Goal: Navigation & Orientation: Find specific page/section

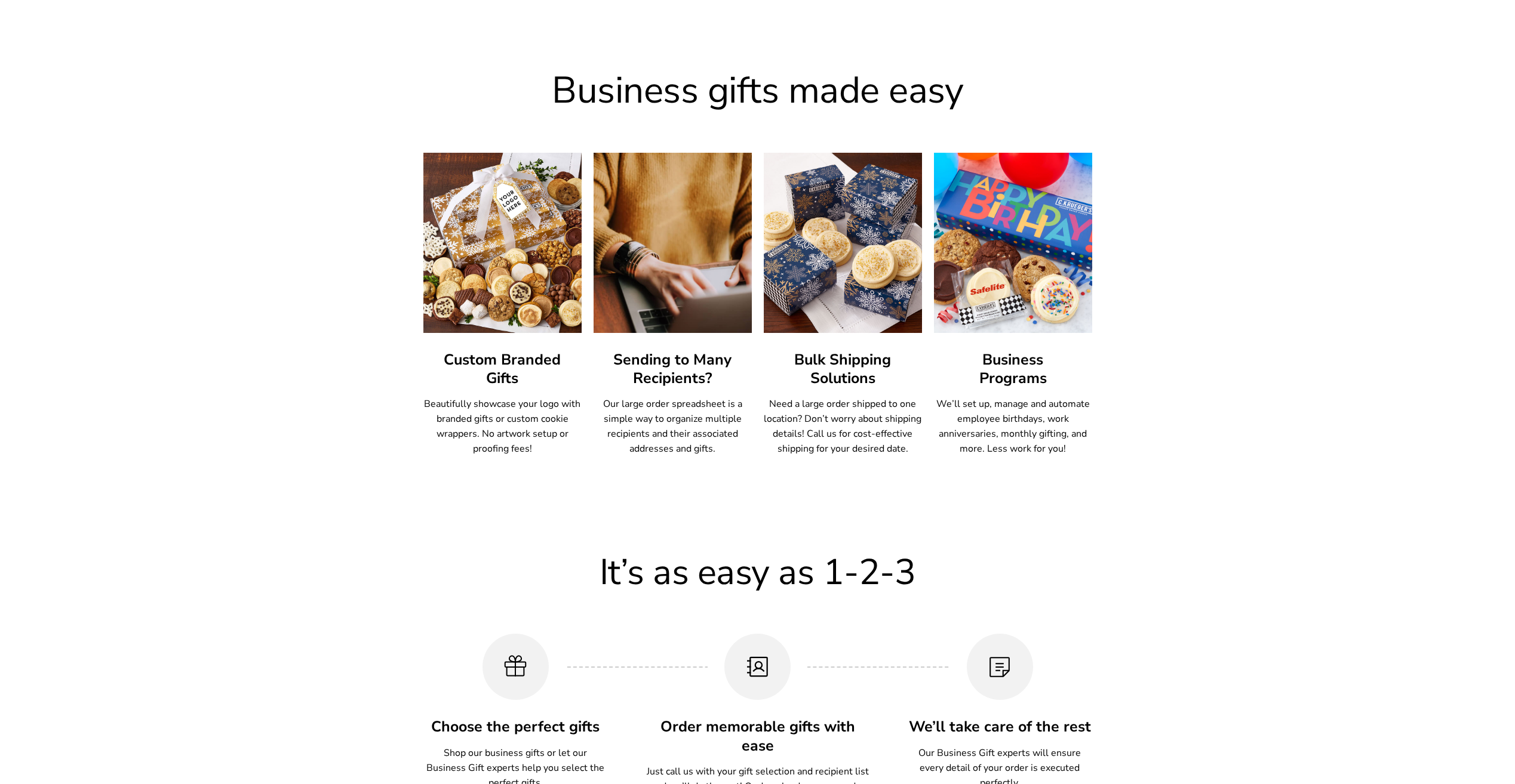
scroll to position [597, 0]
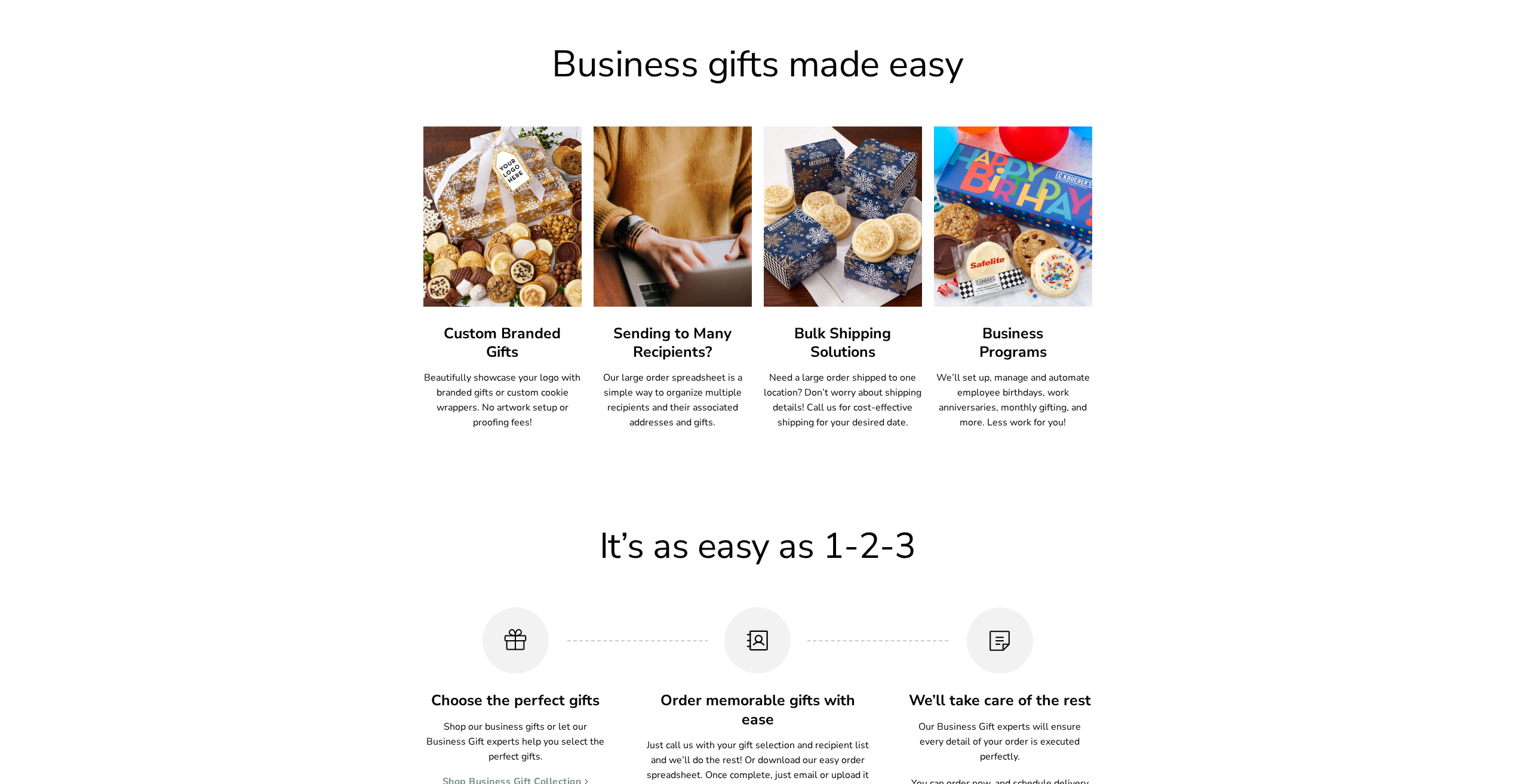
click at [518, 257] on img at bounding box center [502, 217] width 174 height 198
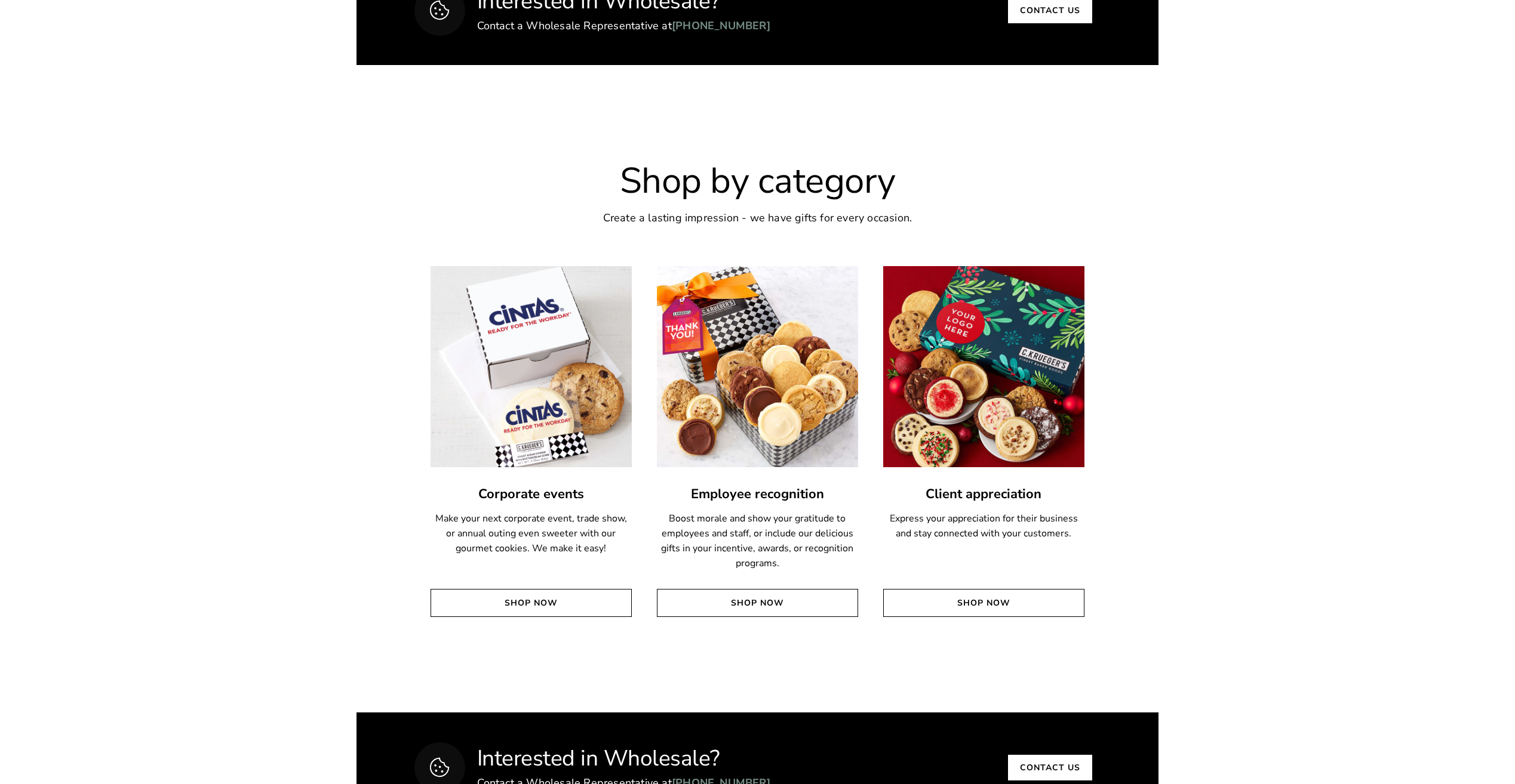
scroll to position [2507, 0]
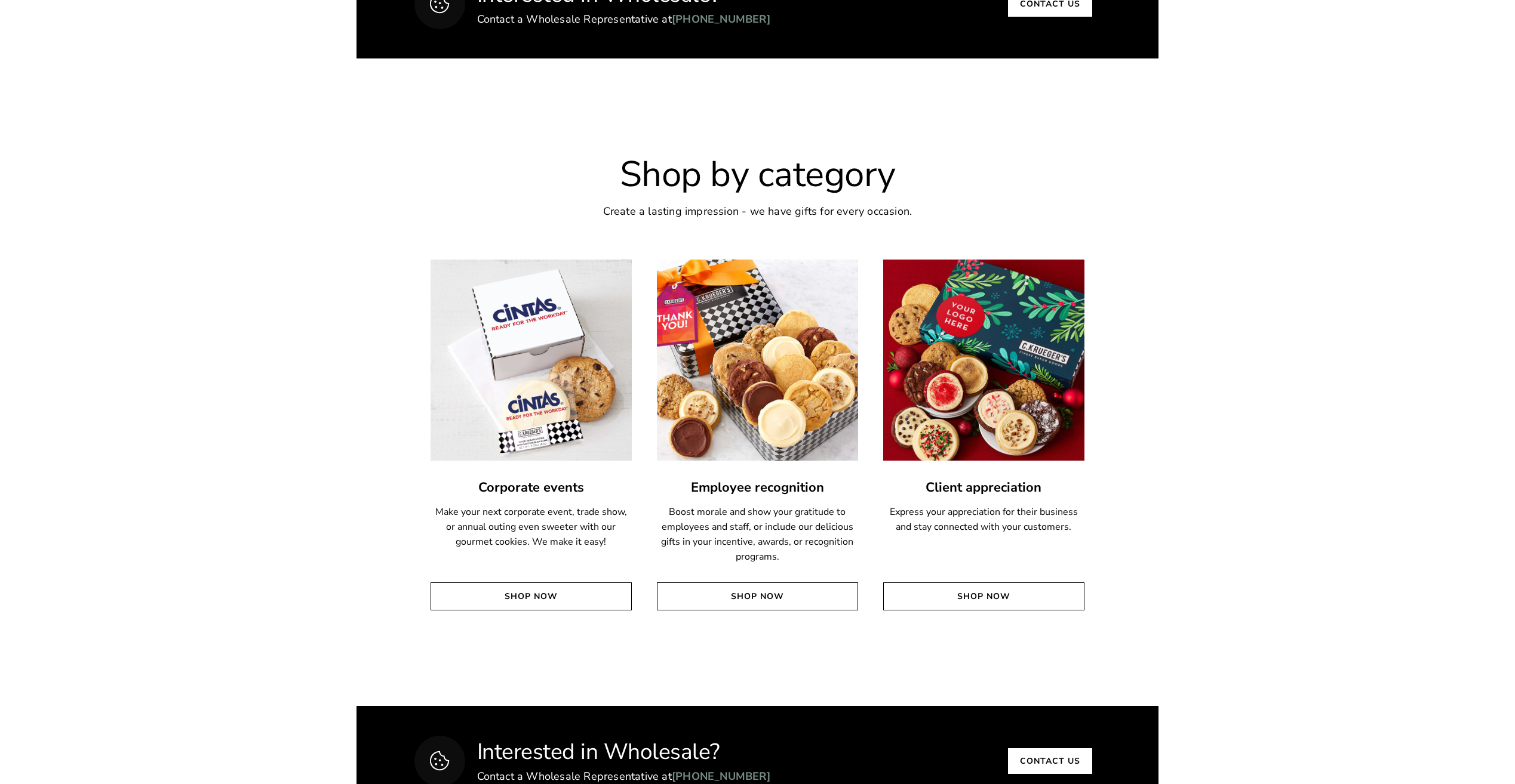
click at [778, 376] on img at bounding box center [758, 360] width 221 height 221
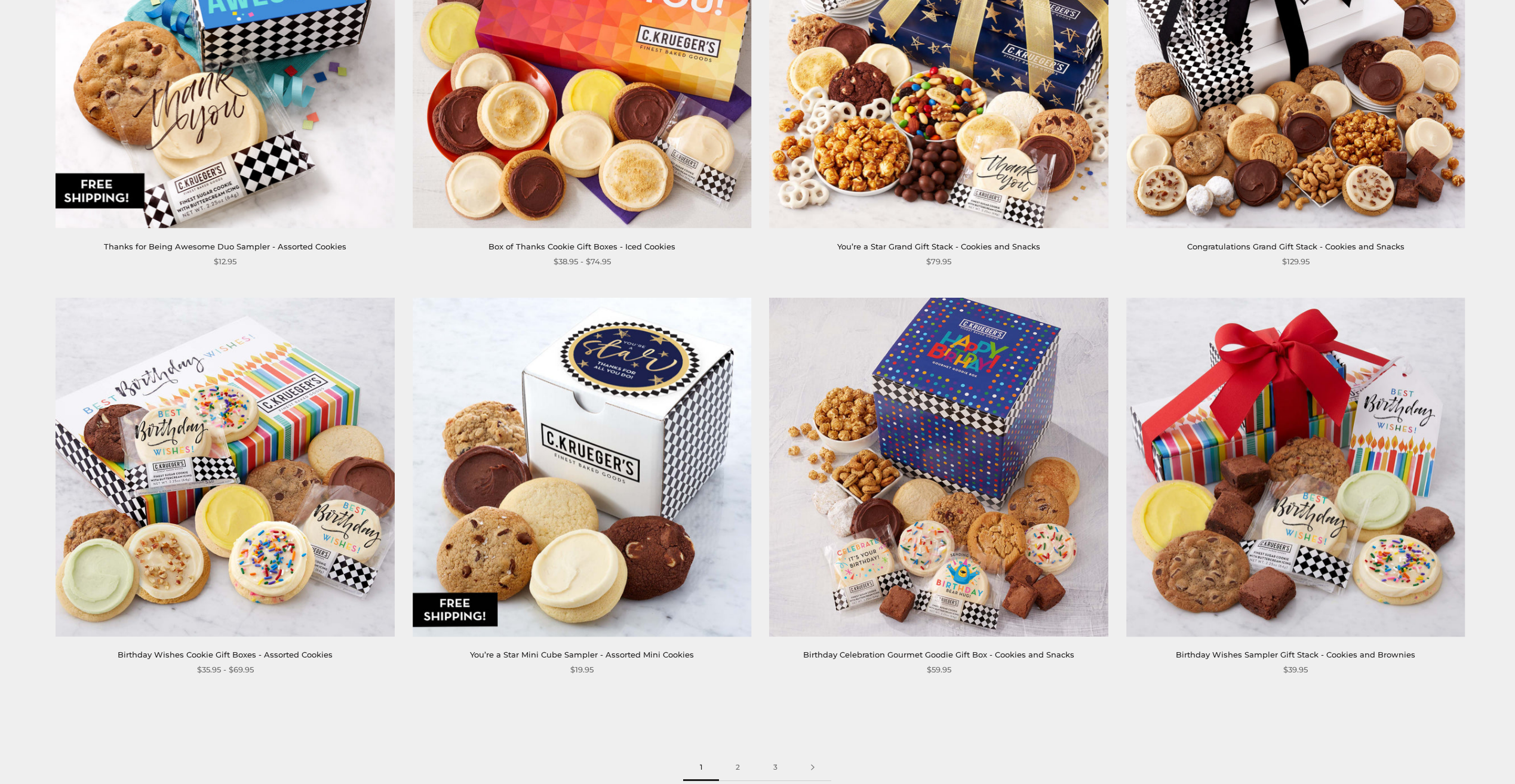
scroll to position [2208, 0]
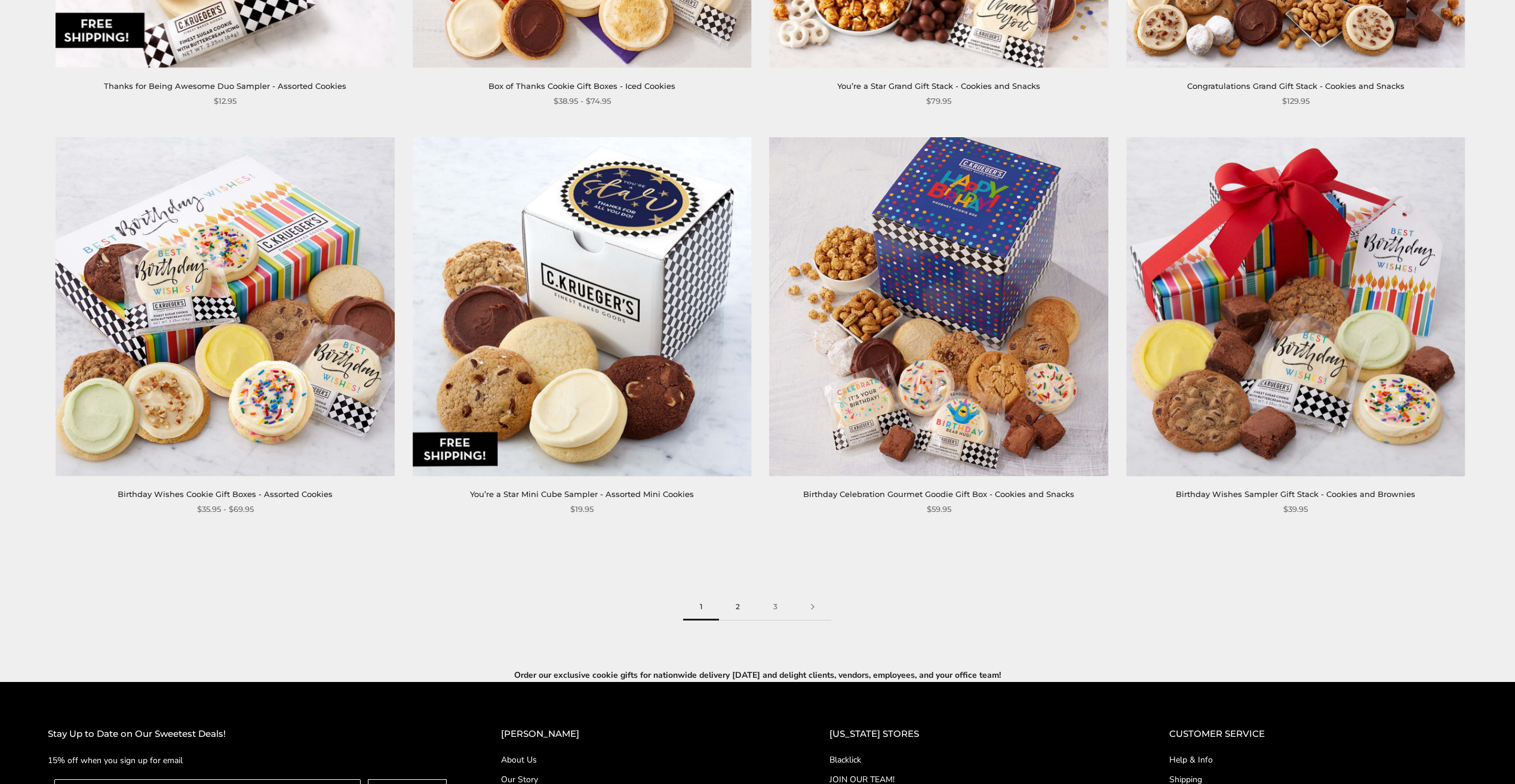
click at [740, 616] on link "2" at bounding box center [738, 607] width 38 height 27
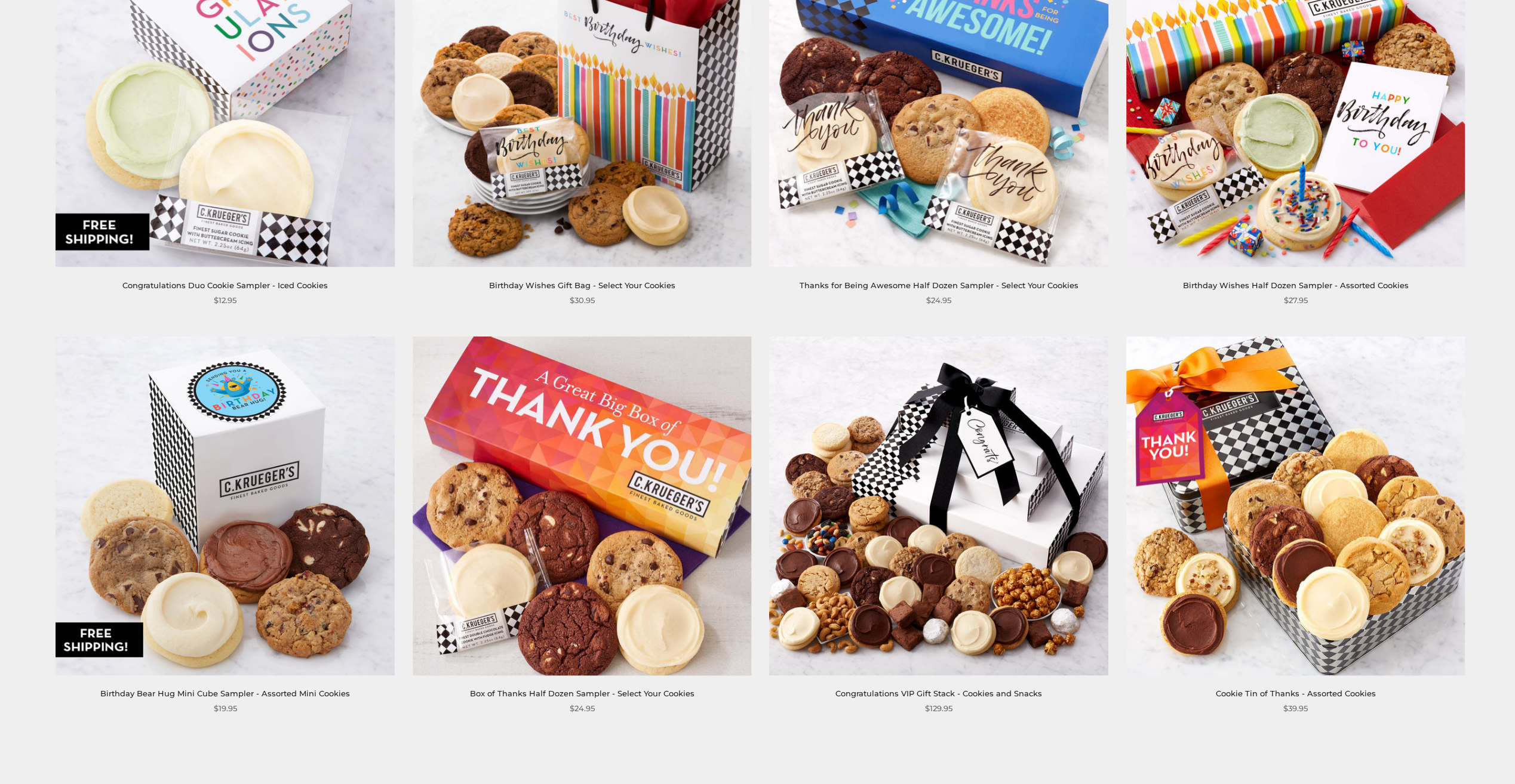
scroll to position [2089, 0]
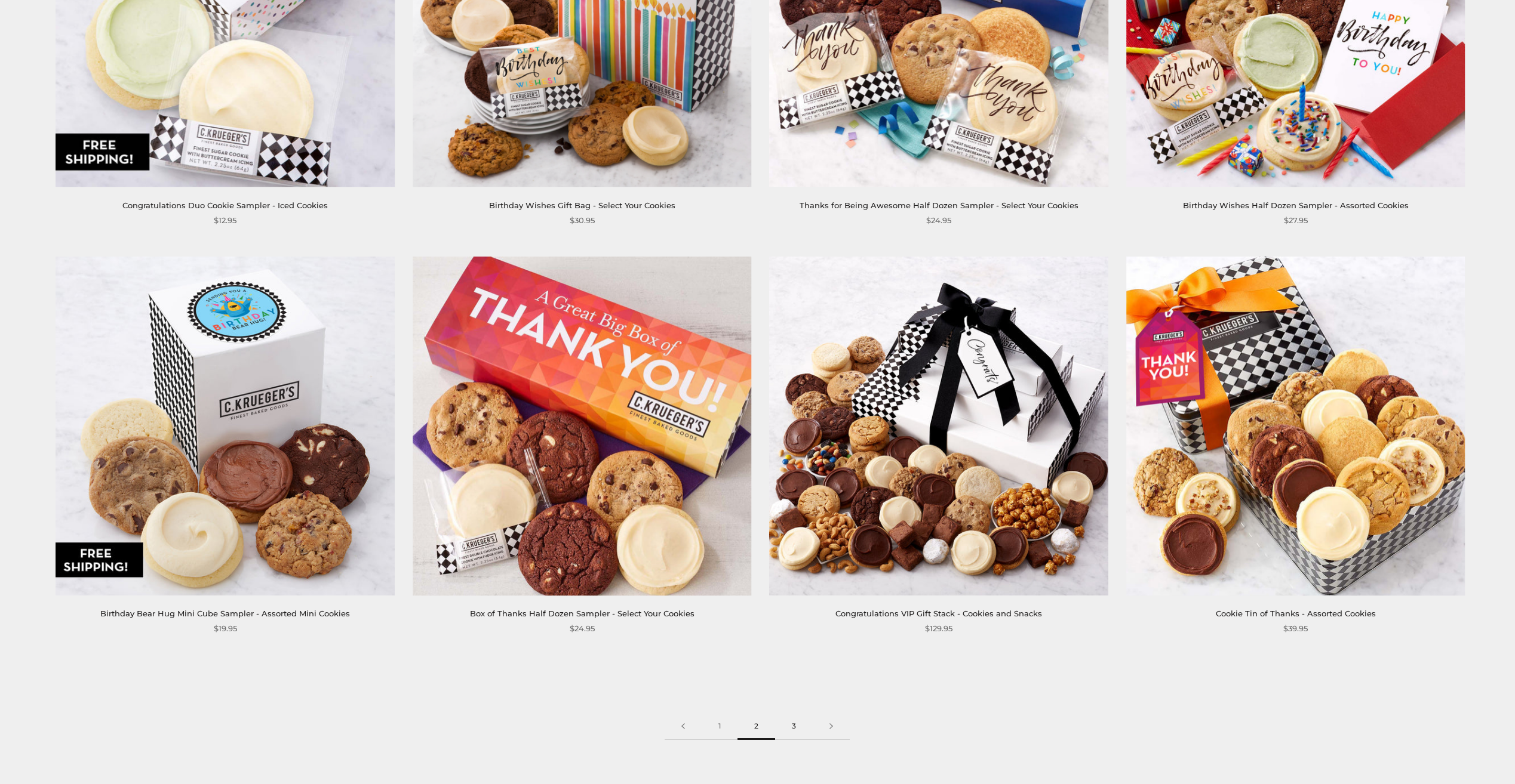
click at [784, 727] on link "3" at bounding box center [794, 726] width 38 height 27
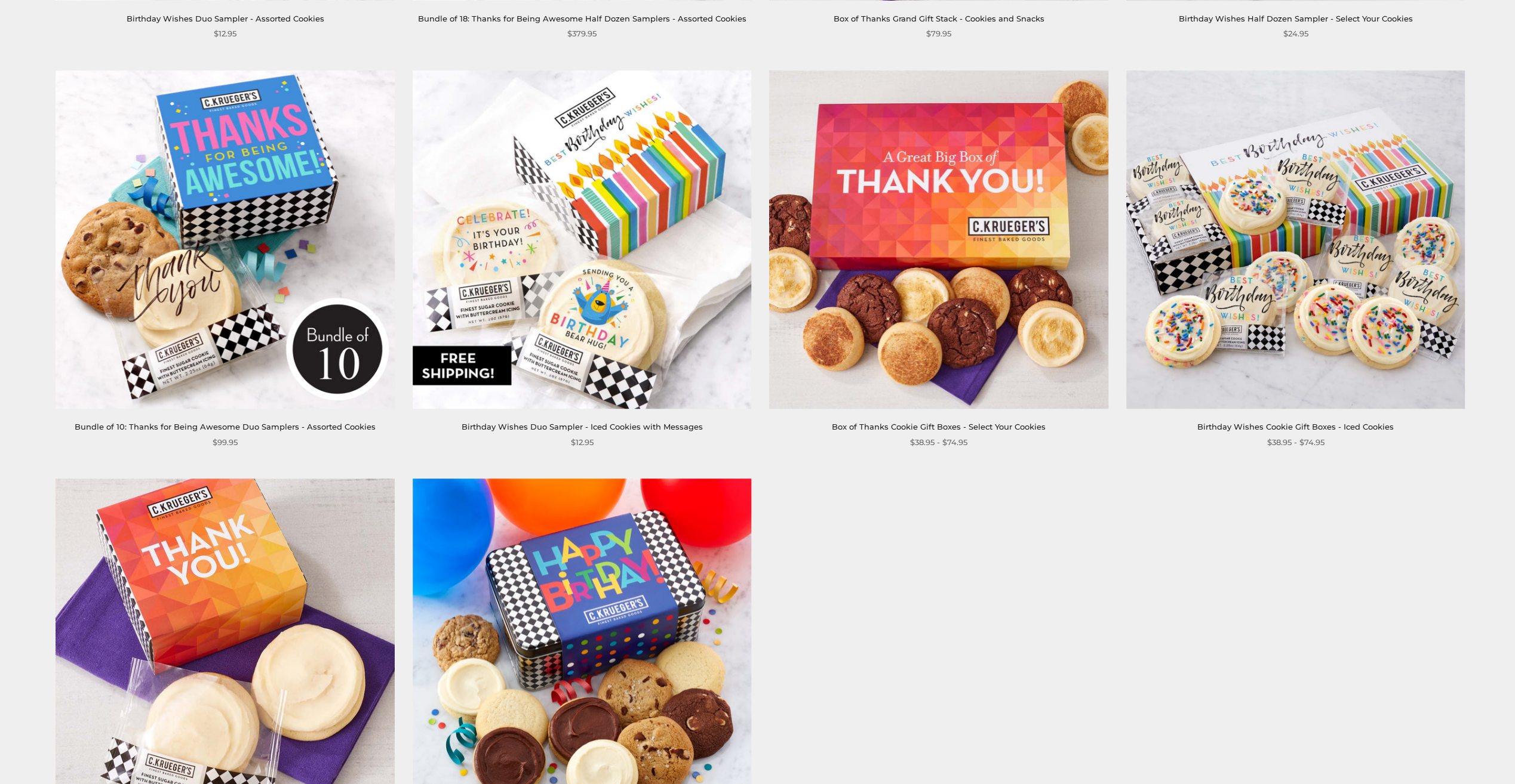
scroll to position [657, 0]
